Goal: Information Seeking & Learning: Compare options

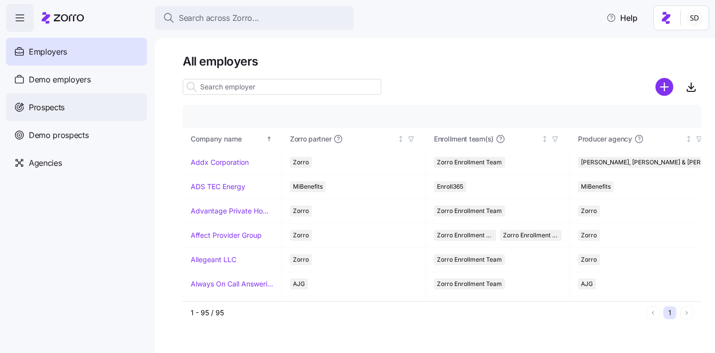
click at [22, 105] on icon at bounding box center [22, 104] width 3 height 3
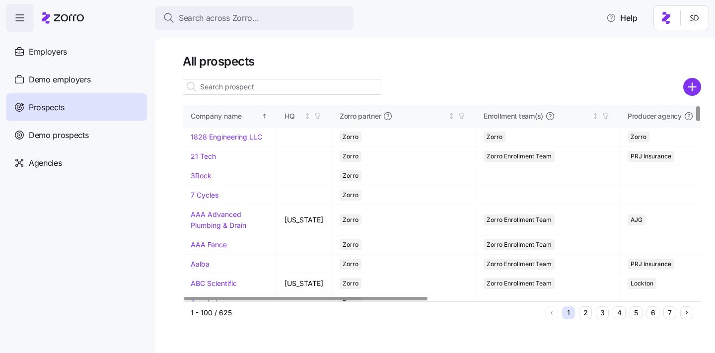
click at [210, 84] on input at bounding box center [282, 87] width 198 height 16
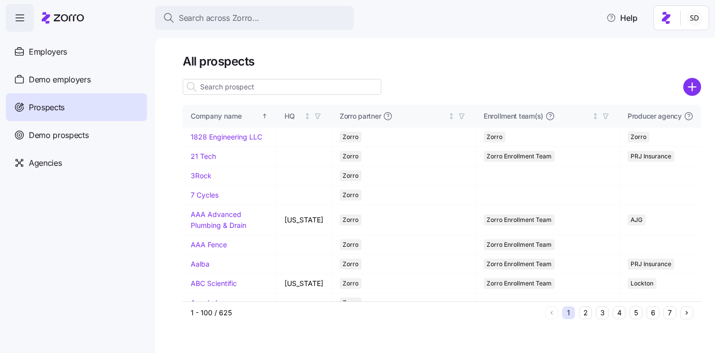
click at [217, 86] on input at bounding box center [282, 87] width 198 height 16
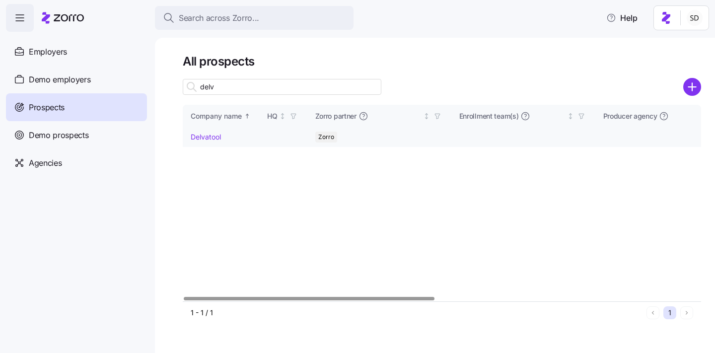
type input "delv"
click at [205, 131] on td "Delvatool" at bounding box center [221, 137] width 76 height 19
click at [198, 138] on link "Delvatool" at bounding box center [206, 136] width 30 height 8
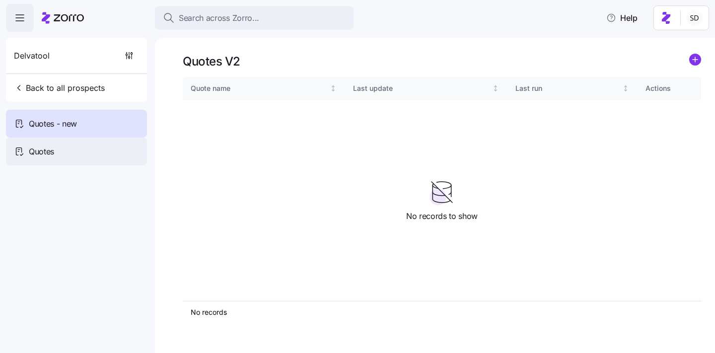
click at [29, 147] on span "Quotes" at bounding box center [41, 151] width 25 height 12
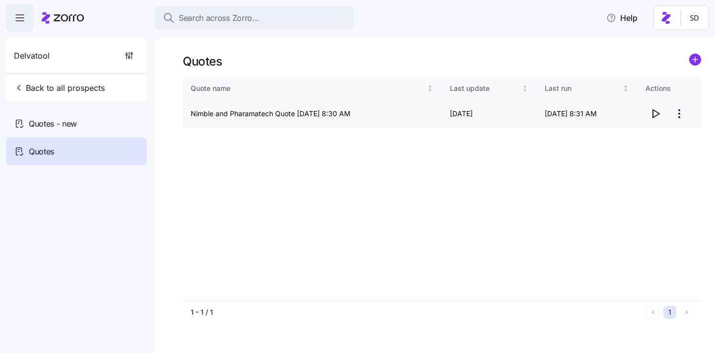
click at [656, 111] on icon "button" at bounding box center [655, 114] width 12 height 12
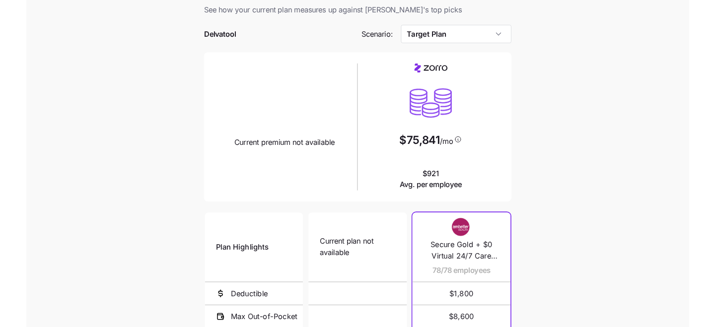
scroll to position [15, 0]
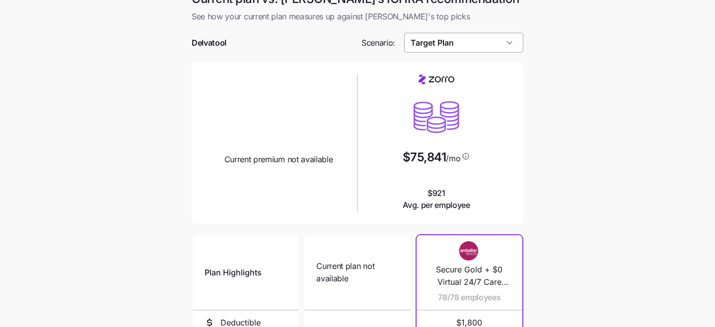
click at [471, 37] on input "Target Plan" at bounding box center [464, 43] width 120 height 20
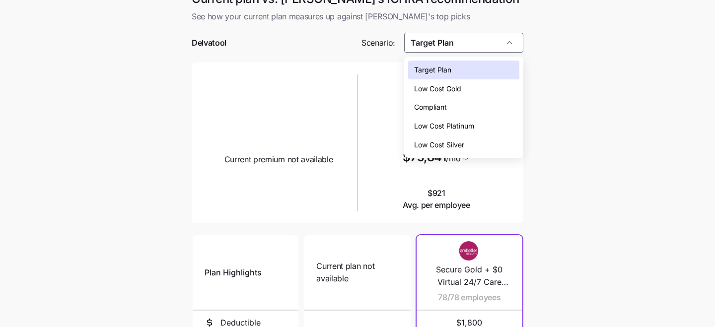
click at [464, 104] on div "Compliant" at bounding box center [464, 107] width 112 height 19
type input "Compliant"
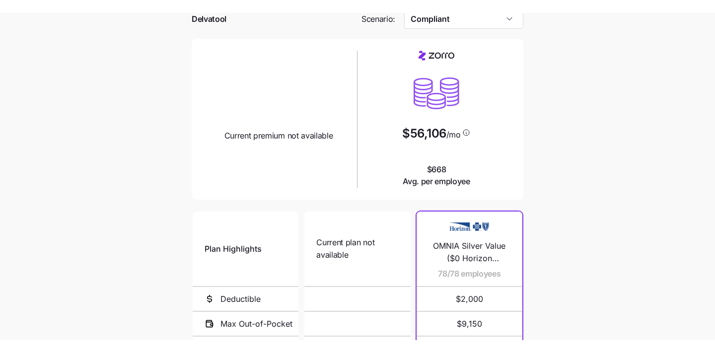
scroll to position [0, 0]
